Goal: Transaction & Acquisition: Purchase product/service

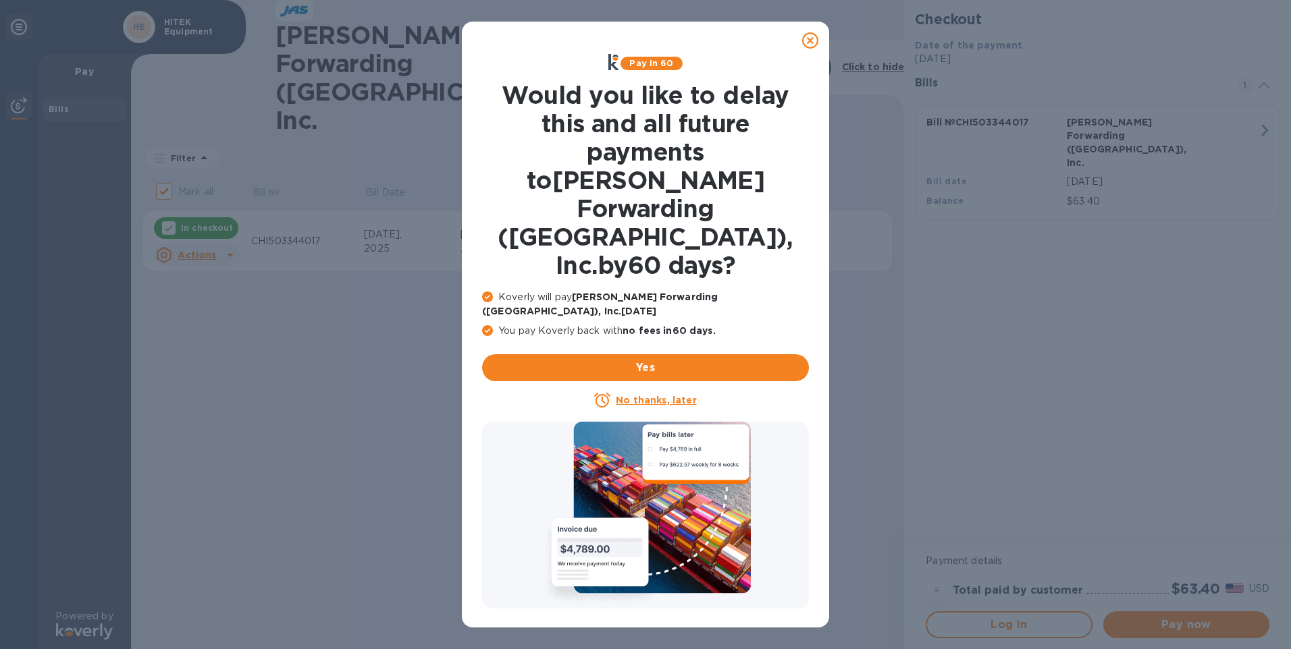
click at [671, 395] on u "No thanks, later" at bounding box center [656, 400] width 80 height 11
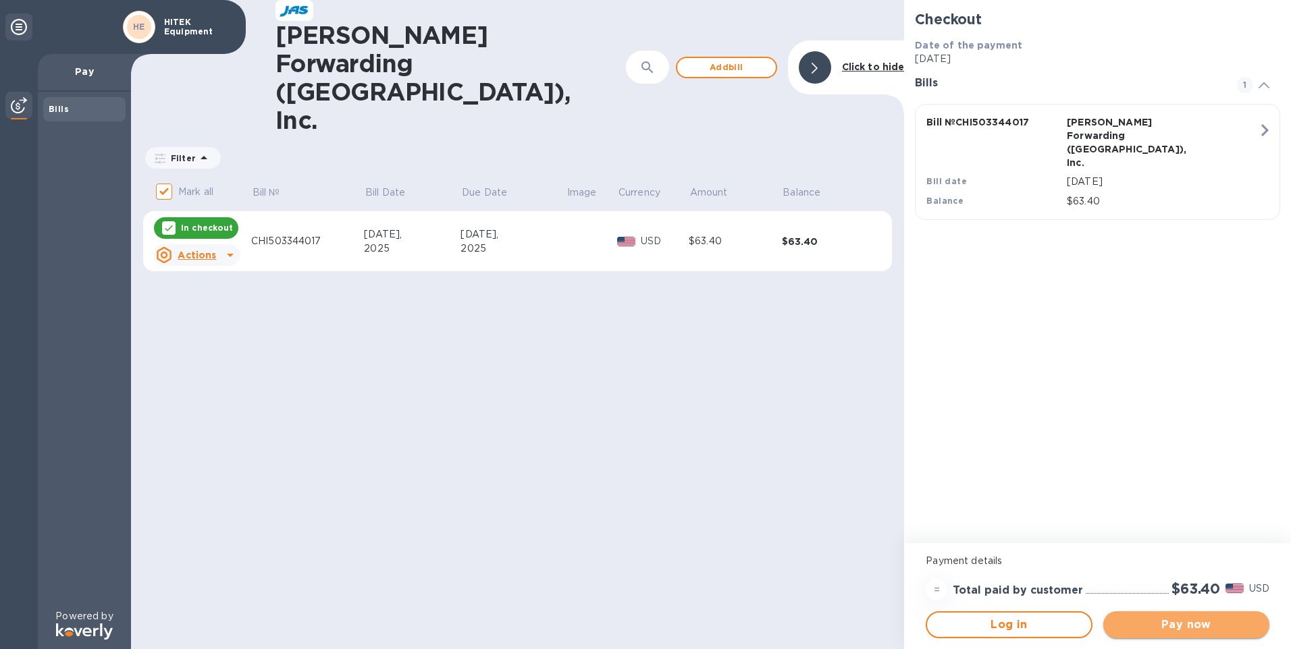
drag, startPoint x: 1177, startPoint y: 626, endPoint x: 1183, endPoint y: 628, distance: 7.0
click at [1176, 626] on span "Pay now" at bounding box center [1186, 625] width 144 height 16
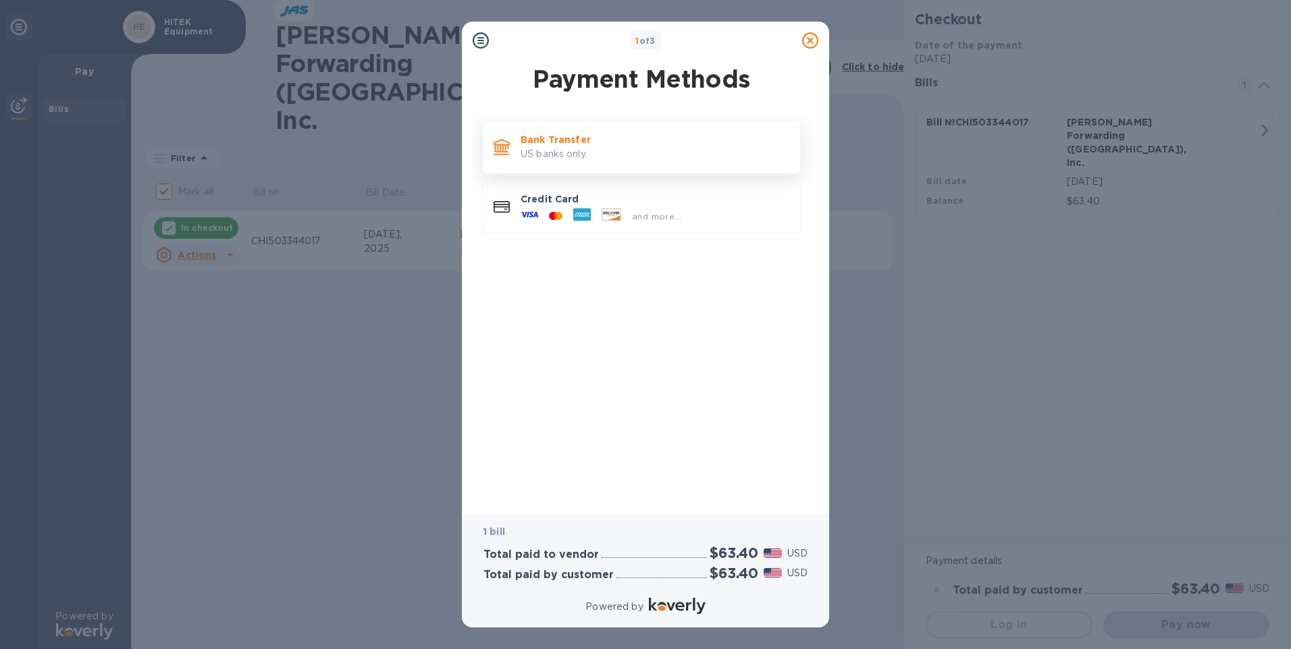
click at [523, 148] on p "US banks only." at bounding box center [655, 154] width 269 height 14
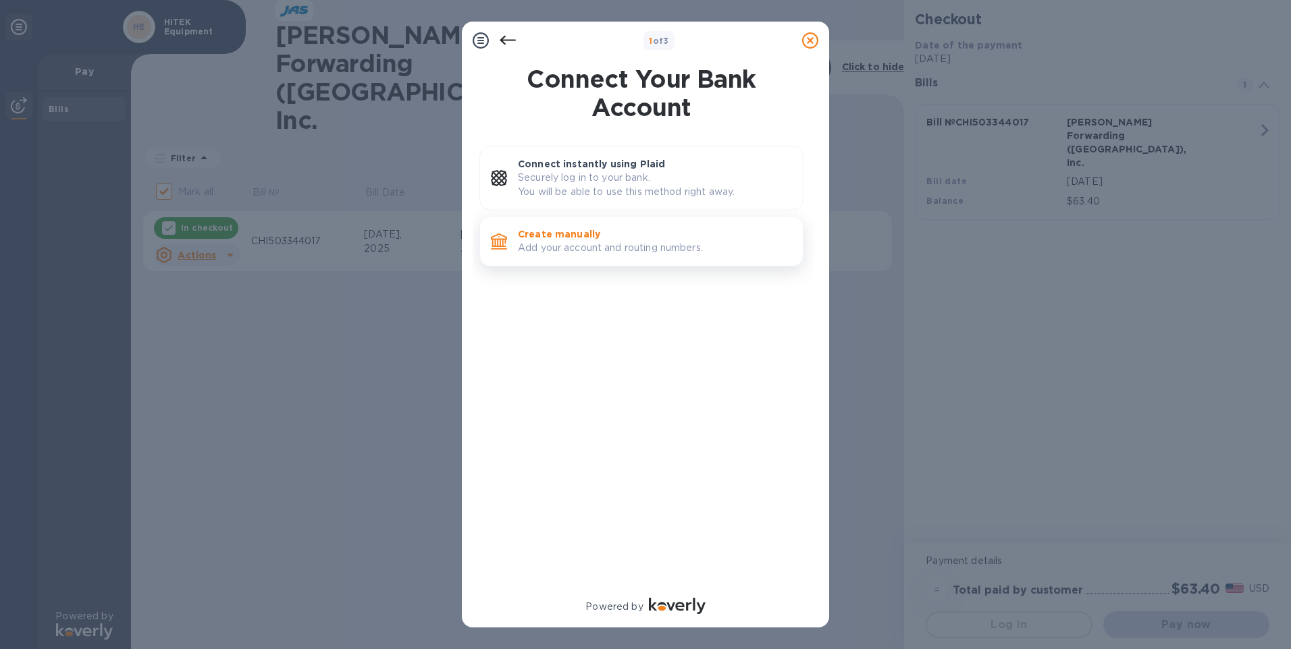
click at [562, 244] on p "Add your account and routing numbers." at bounding box center [655, 248] width 274 height 14
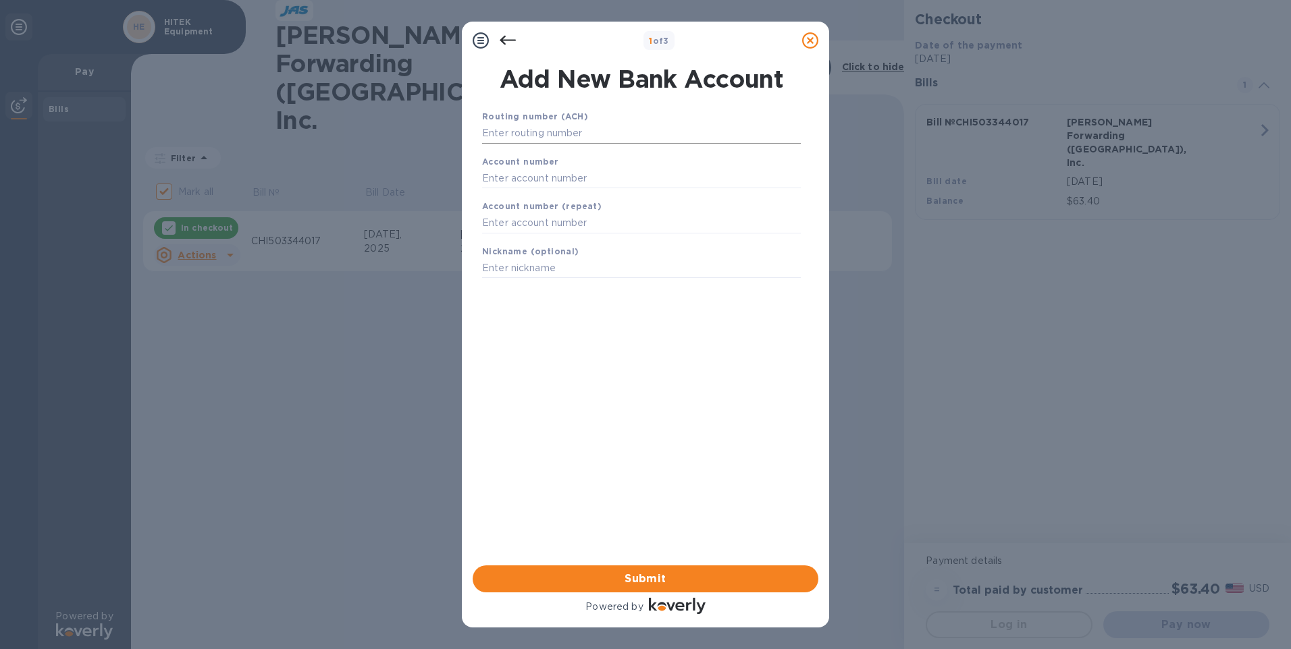
click at [563, 134] on input "text" at bounding box center [641, 134] width 319 height 20
type input "071000288"
type input "0053881674"
click at [581, 289] on input "text" at bounding box center [641, 285] width 319 height 20
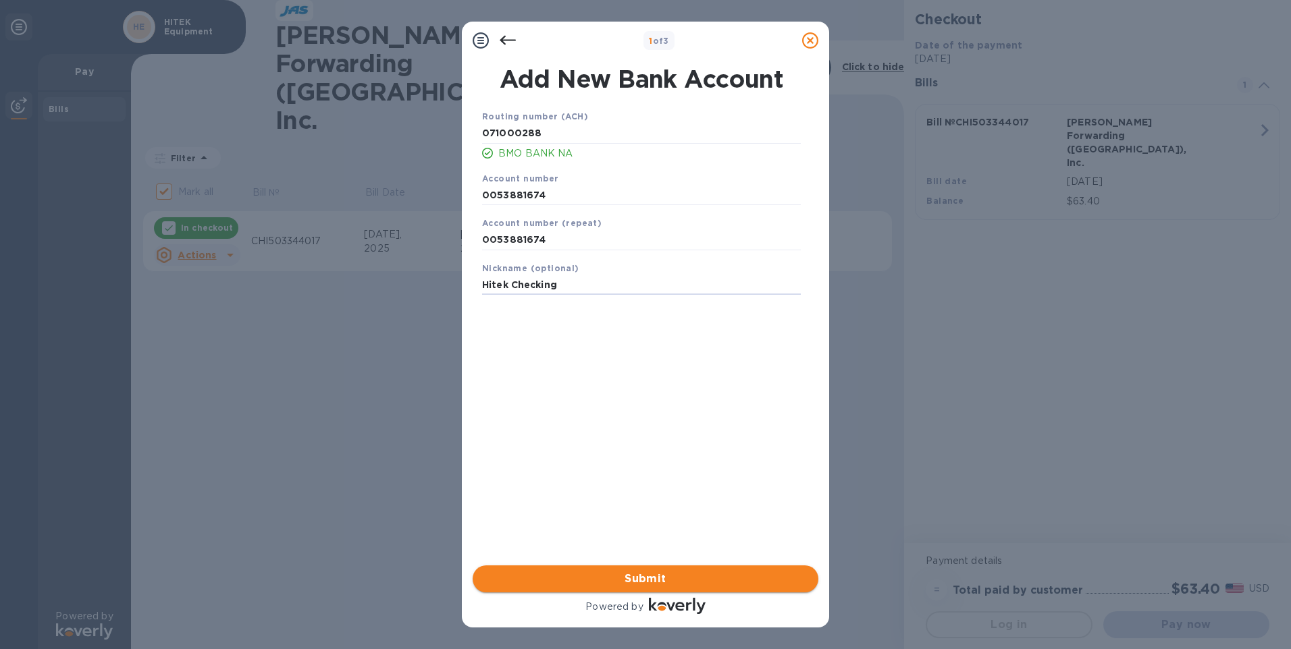
type input "Hitek Checking"
click at [710, 576] on span "Submit" at bounding box center [645, 579] width 324 height 16
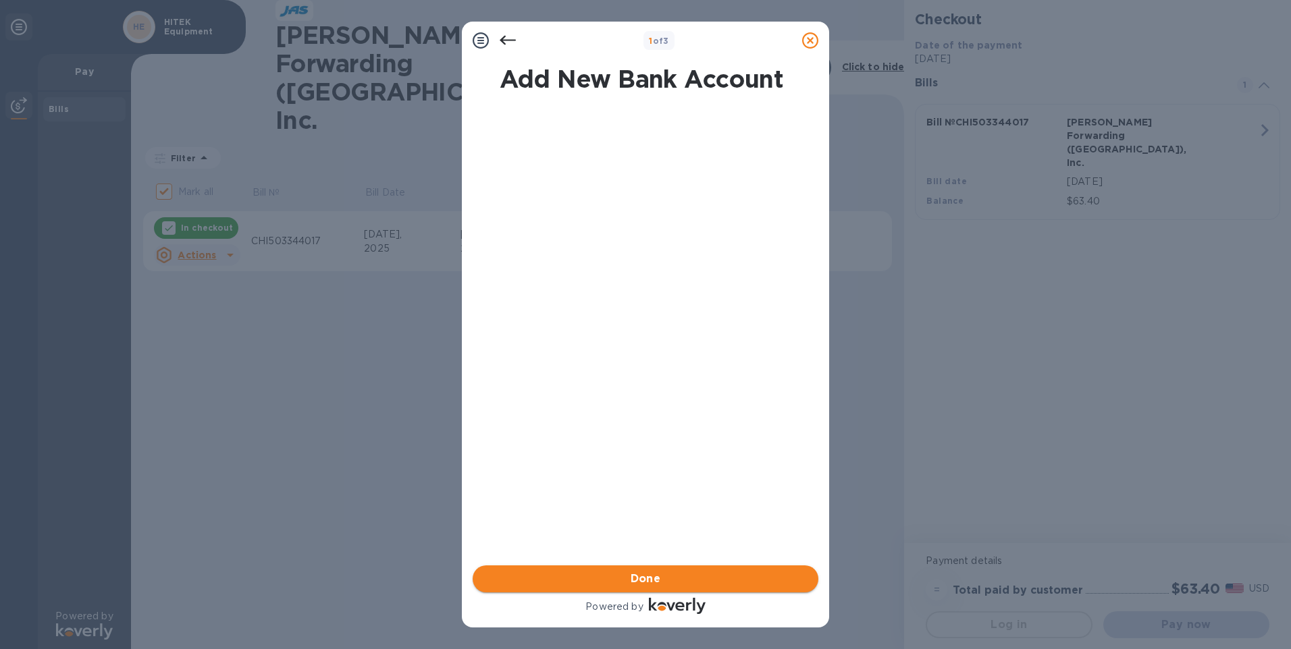
click at [626, 577] on span "Done" at bounding box center [645, 579] width 324 height 16
click at [644, 582] on span "Submit" at bounding box center [645, 579] width 324 height 16
